Goal: Task Accomplishment & Management: Manage account settings

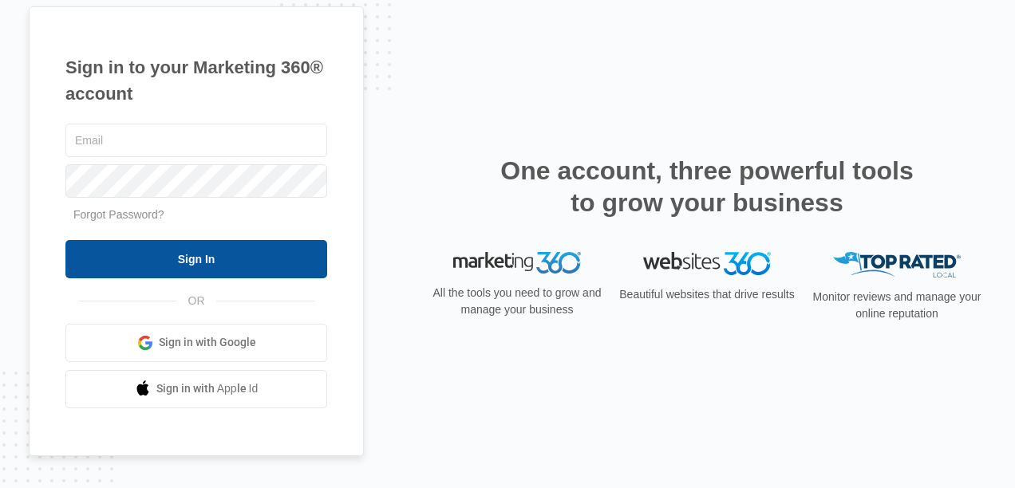
type input "[EMAIL_ADDRESS][DOMAIN_NAME]"
click at [196, 262] on input "Sign In" at bounding box center [196, 259] width 262 height 38
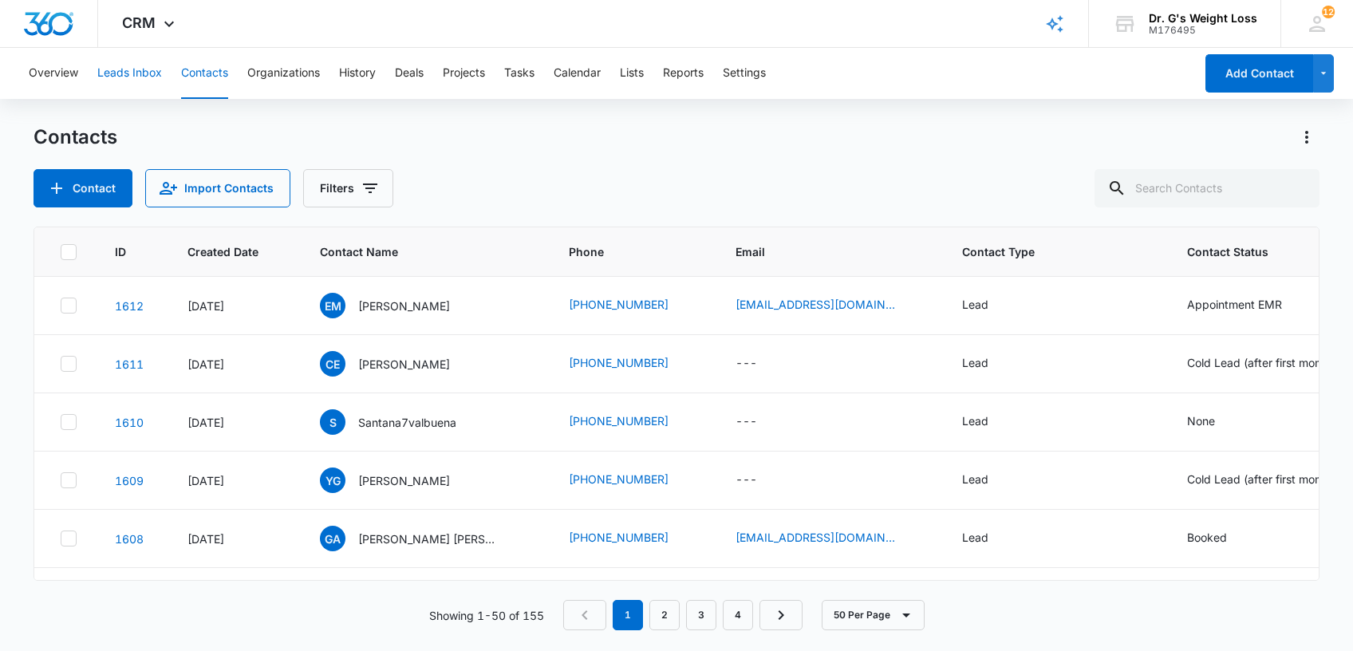
click at [153, 75] on button "Leads Inbox" at bounding box center [129, 73] width 65 height 51
